Goal: Task Accomplishment & Management: Complete application form

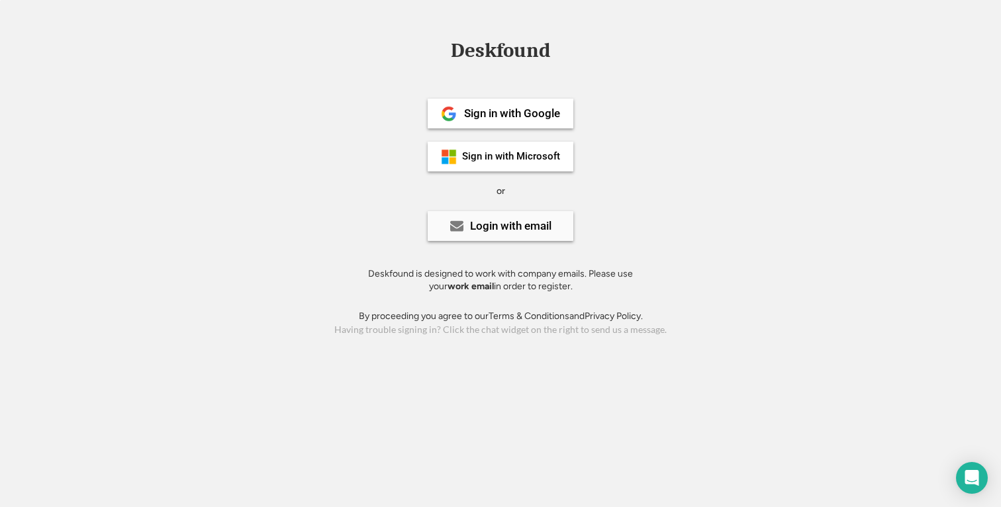
click at [493, 236] on div "Login with email" at bounding box center [501, 226] width 146 height 30
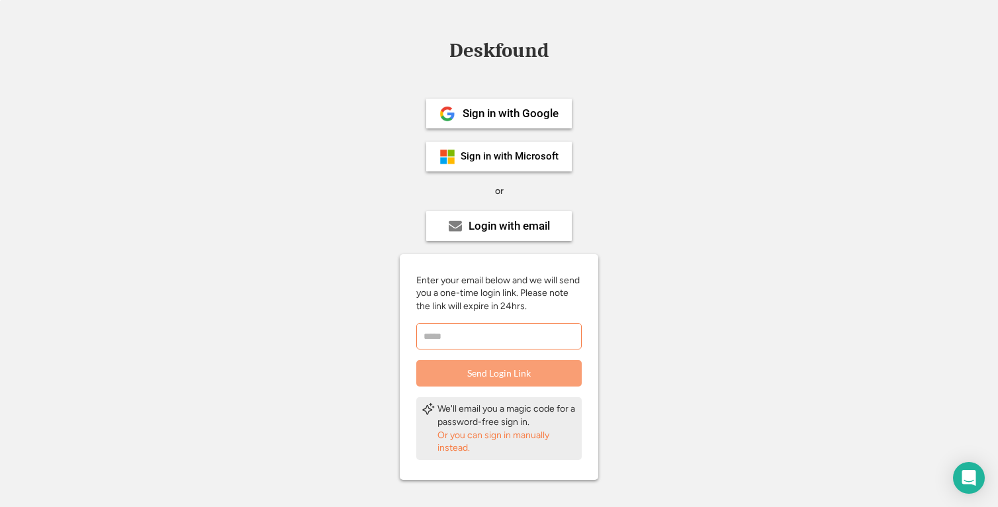
click at [494, 333] on input "email" at bounding box center [499, 336] width 166 height 26
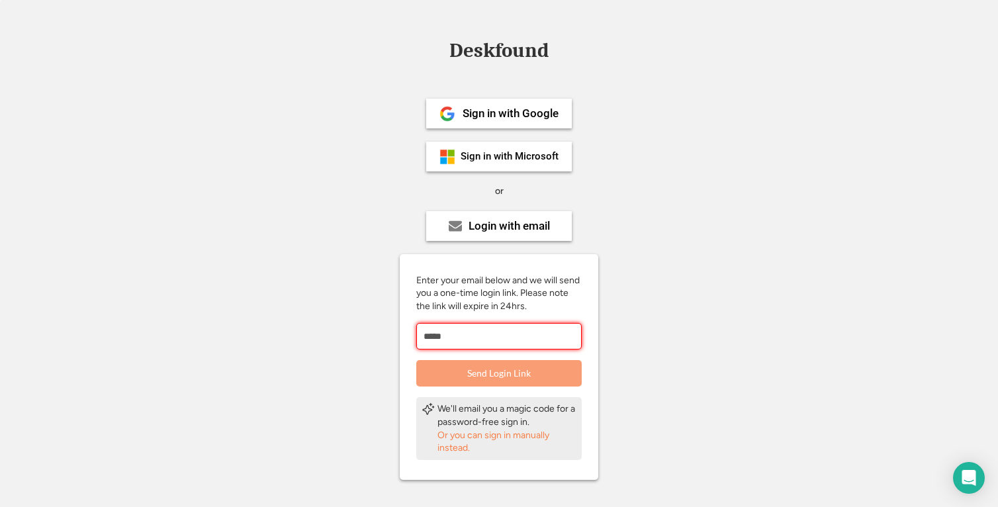
type input "******"
type input "**********"
